Goal: Information Seeking & Learning: Check status

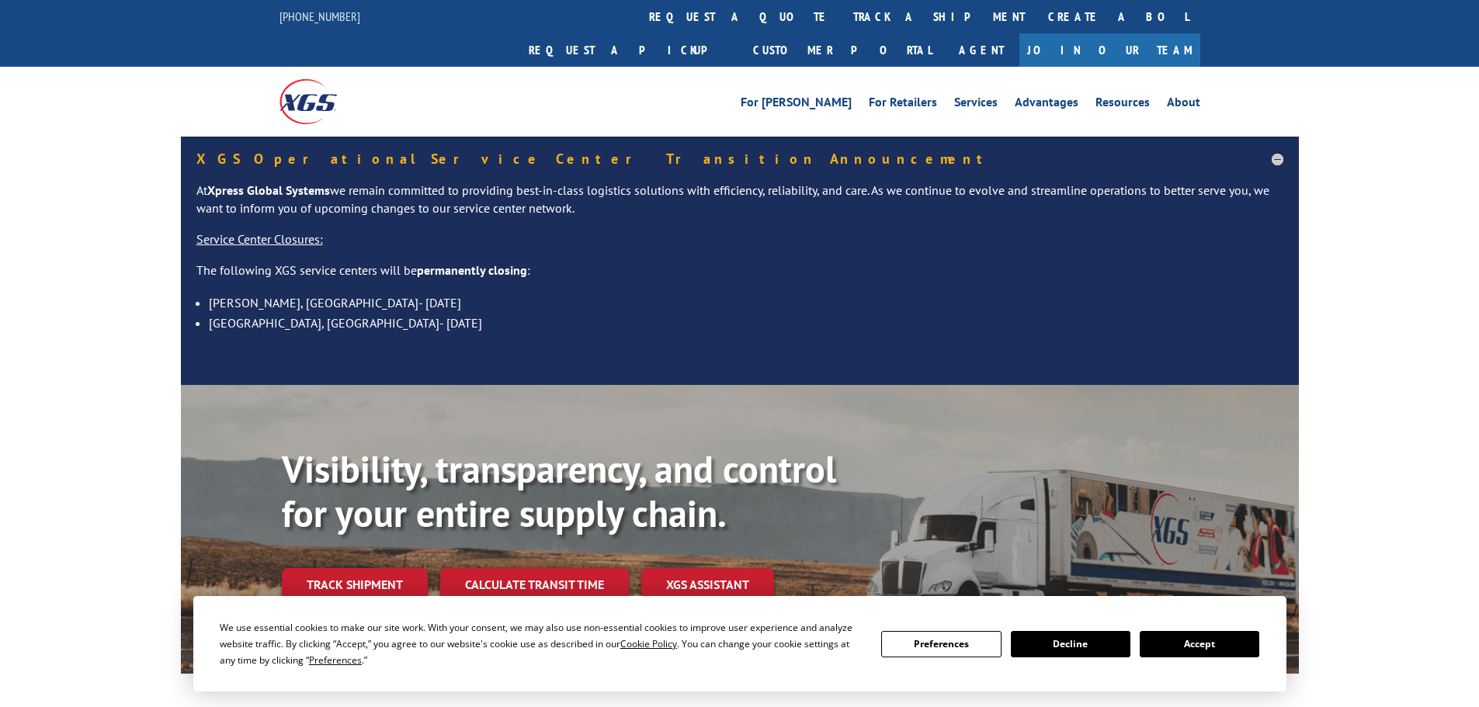
click at [372, 568] on link "Track shipment" at bounding box center [355, 584] width 146 height 33
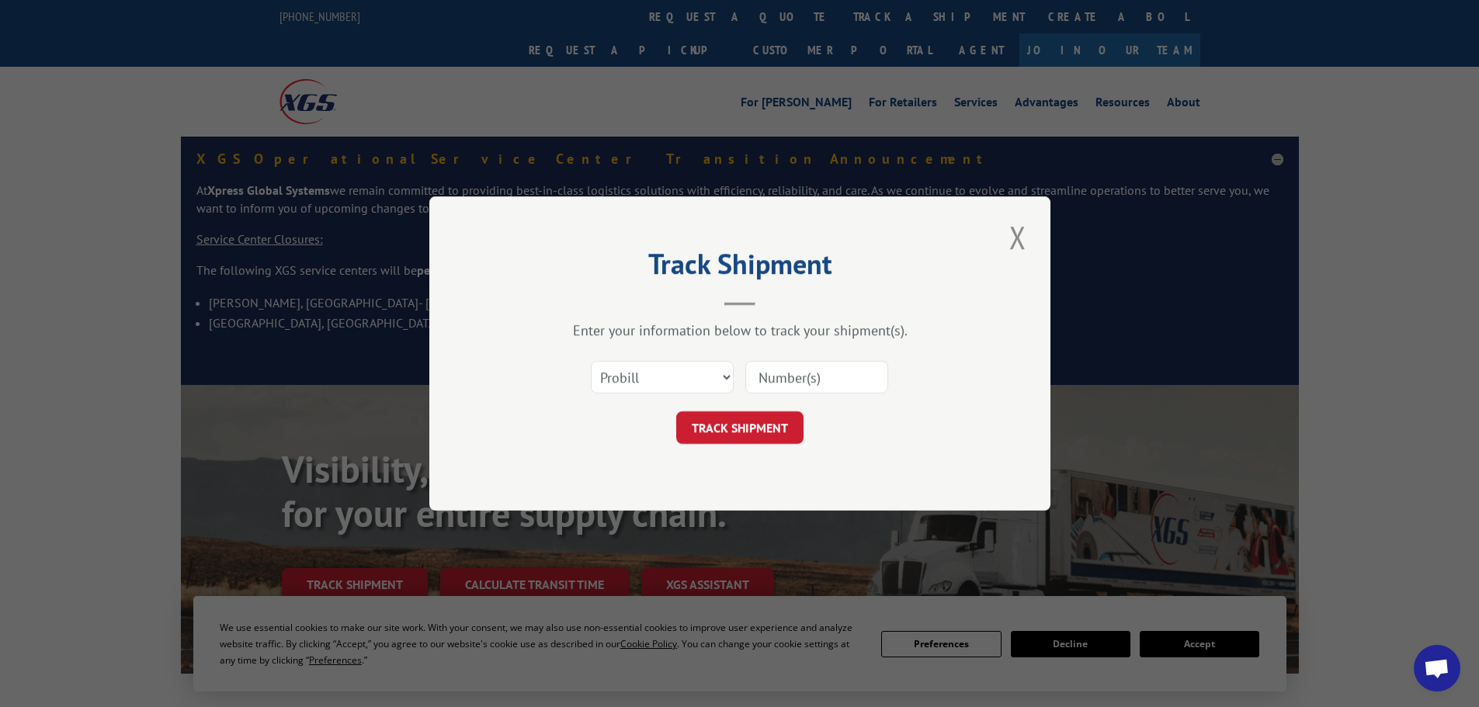
click at [777, 374] on input at bounding box center [816, 377] width 143 height 33
paste input "15983623"
type input "15983623"
click at [741, 434] on button "TRACK SHIPMENT" at bounding box center [739, 427] width 127 height 33
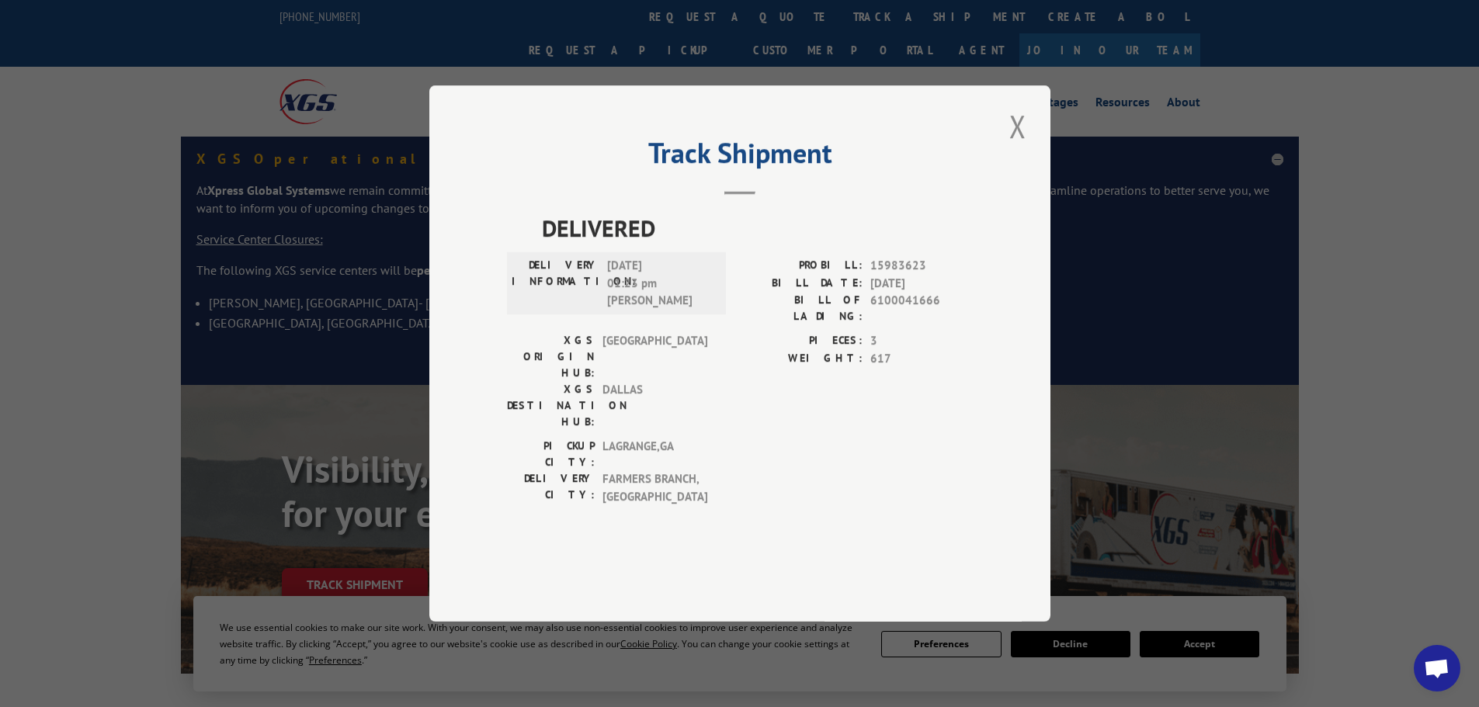
click at [893, 275] on span "15983623" at bounding box center [921, 266] width 102 height 18
copy span "15983623"
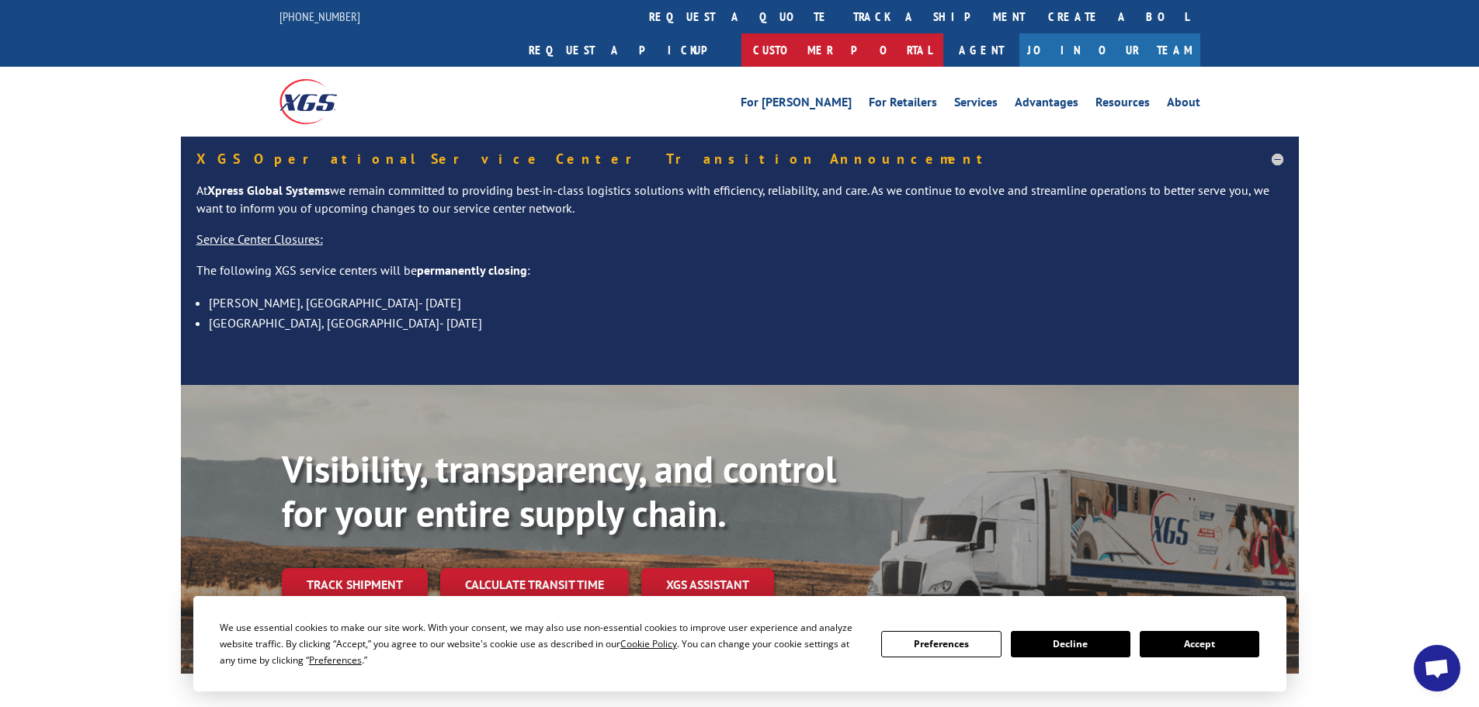
click at [943, 33] on link "Customer Portal" at bounding box center [842, 49] width 202 height 33
